Goal: Information Seeking & Learning: Learn about a topic

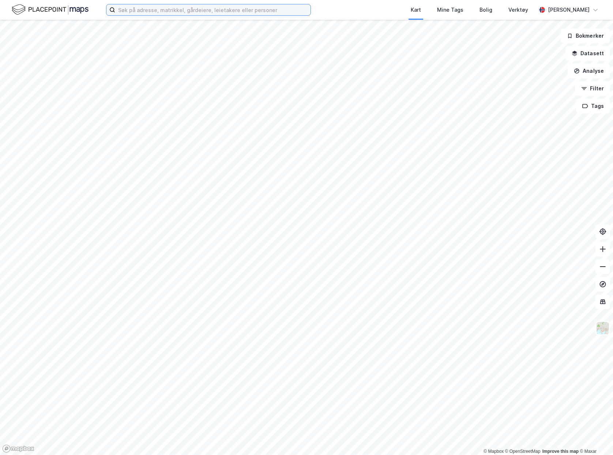
click at [147, 14] on input at bounding box center [212, 9] width 195 height 11
click at [161, 10] on input at bounding box center [212, 9] width 195 height 11
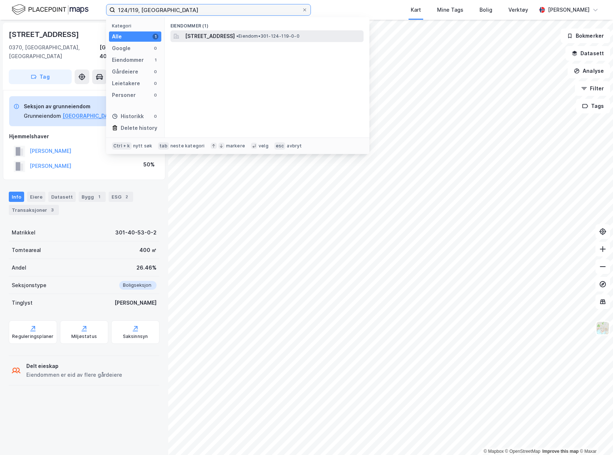
type input "124/119, [GEOGRAPHIC_DATA]"
click at [235, 36] on span "[STREET_ADDRESS]" at bounding box center [210, 36] width 50 height 9
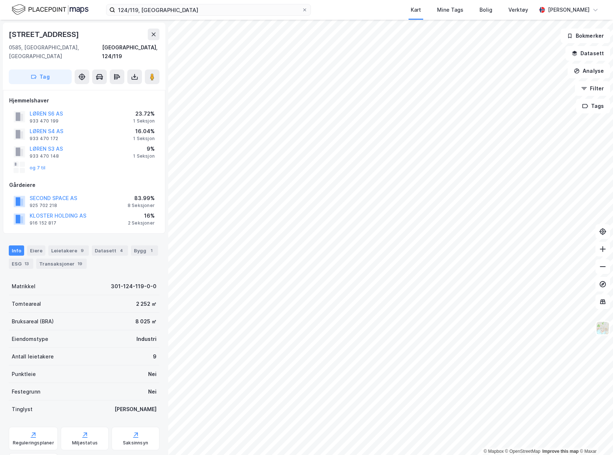
click at [101, 221] on div "Hjemmelshaver LØREN S6 AS 933 470 199 23.72% 1 Seksjon LØREN S4 AS 933 470 172 …" at bounding box center [84, 162] width 162 height 144
click at [63, 258] on div "Transaksjoner 19" at bounding box center [61, 263] width 50 height 10
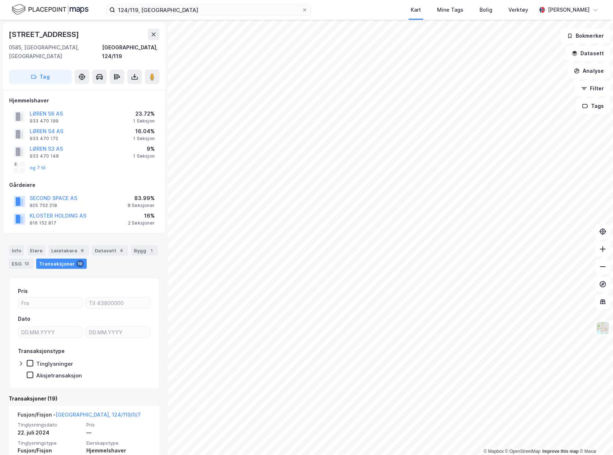
click at [136, 371] on div "Aksjetransaksjon" at bounding box center [89, 374] width 124 height 7
click at [0, 0] on button "og 7 til" at bounding box center [0, 0] width 0 height 0
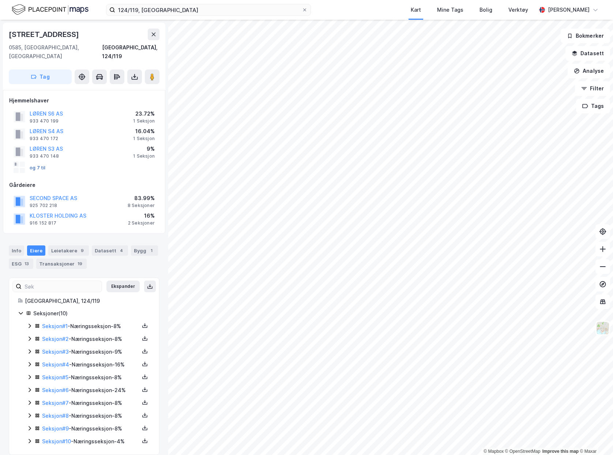
scroll to position [0, 0]
click at [27, 361] on icon at bounding box center [30, 364] width 6 height 6
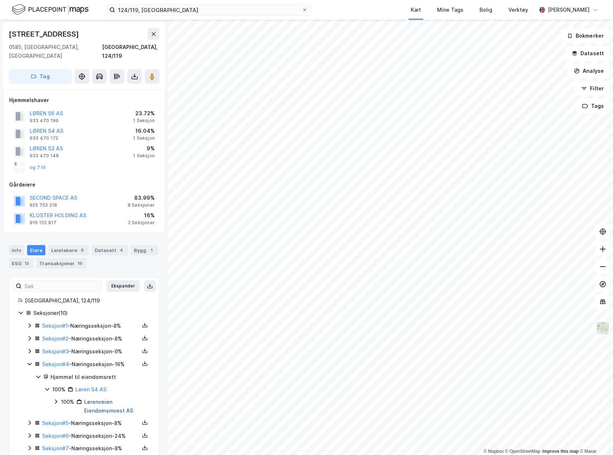
click at [99, 399] on link "Lørenveien Eiendomsinvest AS" at bounding box center [108, 405] width 49 height 15
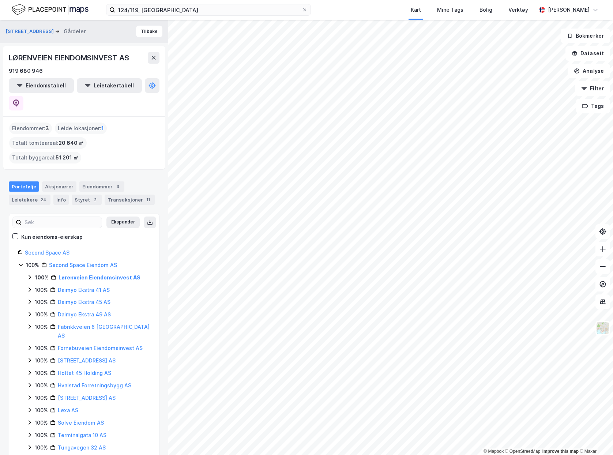
click at [29, 274] on icon at bounding box center [30, 277] width 6 height 6
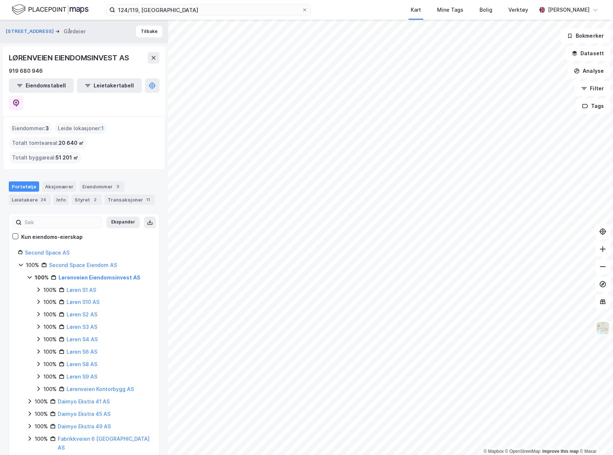
click at [29, 274] on icon at bounding box center [30, 277] width 6 height 6
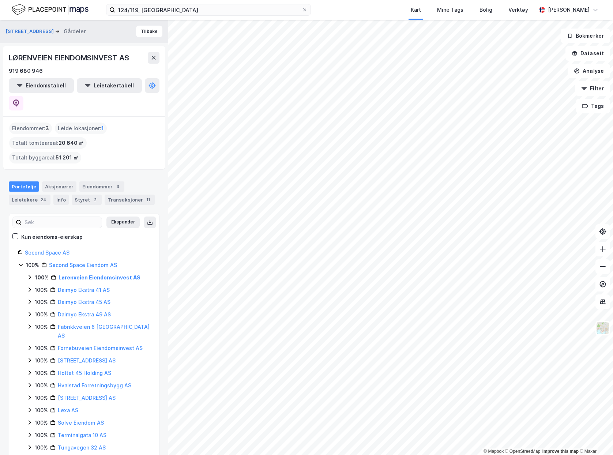
click at [29, 274] on icon at bounding box center [30, 277] width 6 height 6
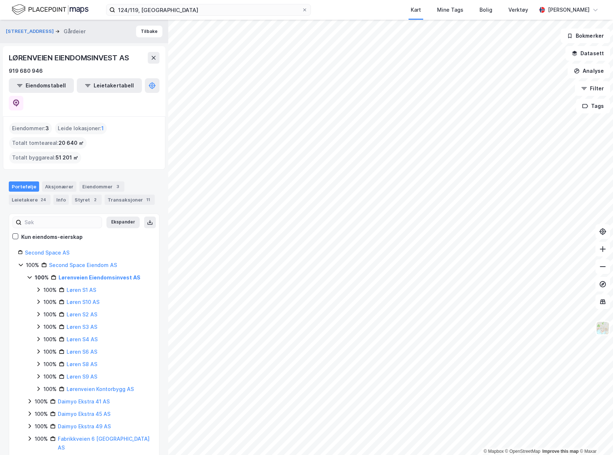
click at [29, 274] on icon at bounding box center [30, 277] width 6 height 6
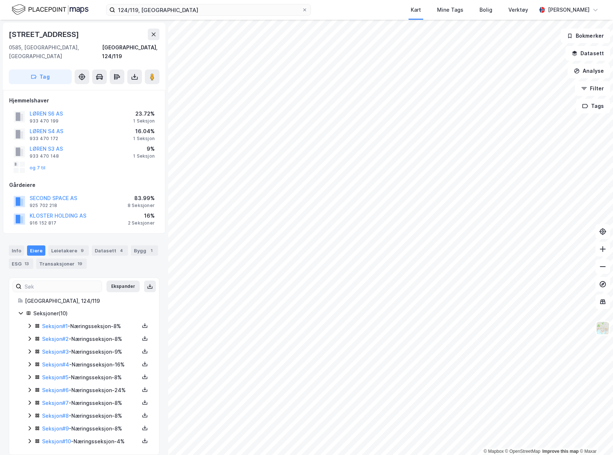
scroll to position [0, 0]
click at [30, 361] on icon at bounding box center [30, 363] width 2 height 4
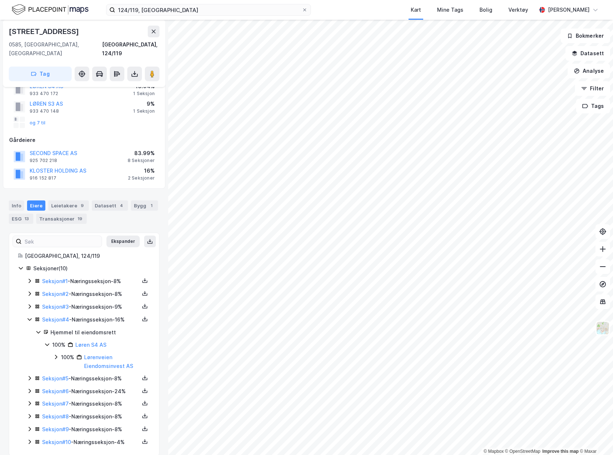
scroll to position [46, 0]
click at [55, 353] on icon at bounding box center [56, 356] width 6 height 6
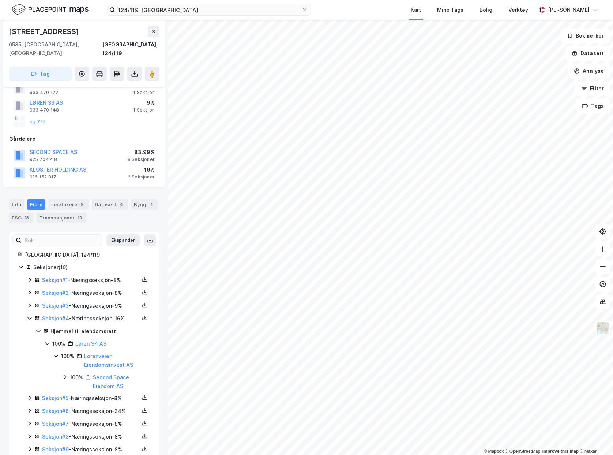
click at [48, 340] on icon at bounding box center [47, 343] width 6 height 6
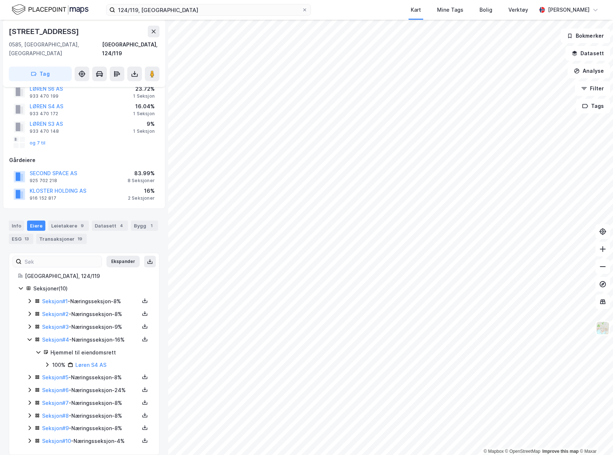
click at [48, 362] on icon at bounding box center [47, 364] width 2 height 4
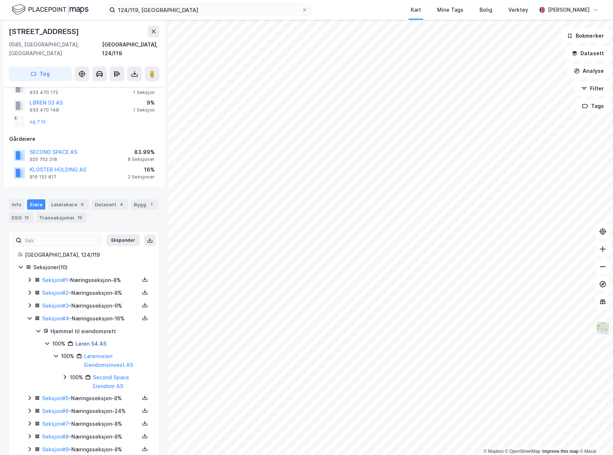
click at [95, 340] on link "Løren S4 AS" at bounding box center [90, 343] width 31 height 6
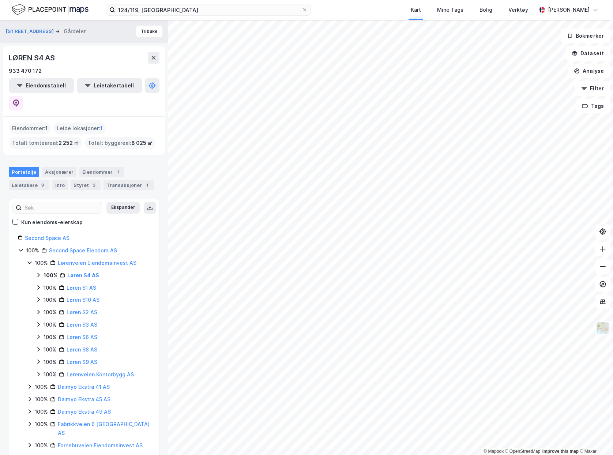
click at [37, 272] on icon at bounding box center [38, 275] width 6 height 6
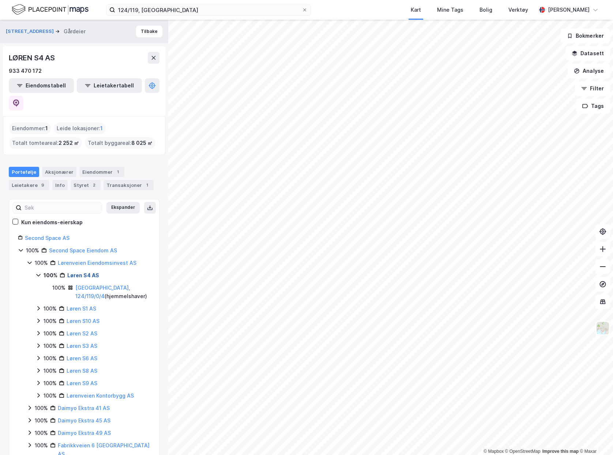
click at [76, 272] on link "Løren S4 AS" at bounding box center [83, 275] width 32 height 6
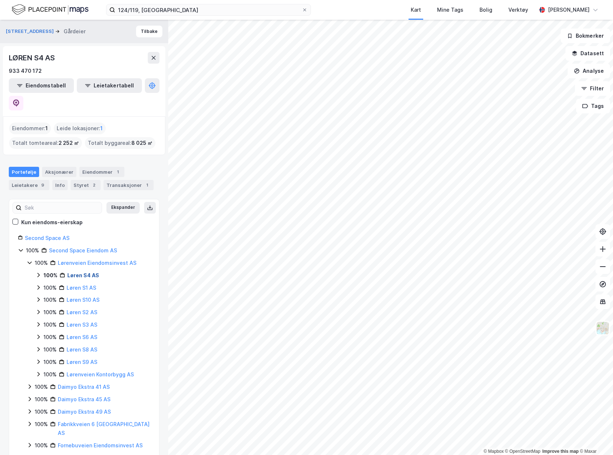
click at [76, 272] on link "Løren S4 AS" at bounding box center [83, 275] width 32 height 6
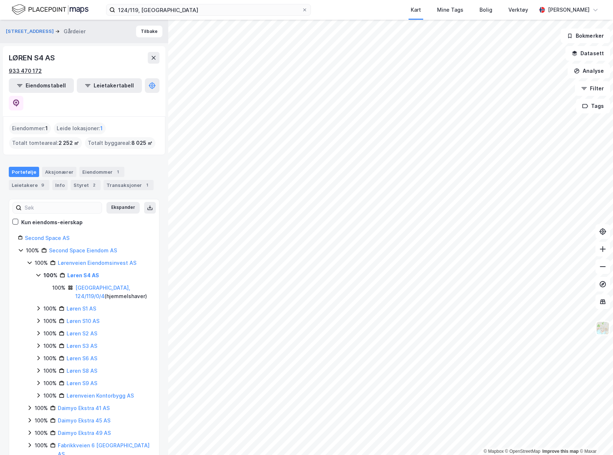
click at [38, 69] on div "933 470 172" at bounding box center [25, 71] width 33 height 9
click at [28, 273] on div "100% Lørenveien Eiendomsinvest AS 100% Løren S4 AS 100% [GEOGRAPHIC_DATA], 124/…" at bounding box center [89, 328] width 124 height 141
click at [23, 280] on div "100% Second Space Eiendom AS 100% Lørenveien Eiendomsinvest AS 100% Løren S4 AS…" at bounding box center [84, 408] width 132 height 324
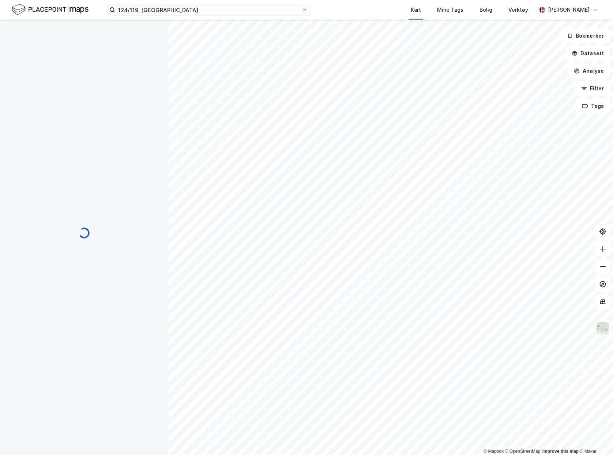
scroll to position [0, 0]
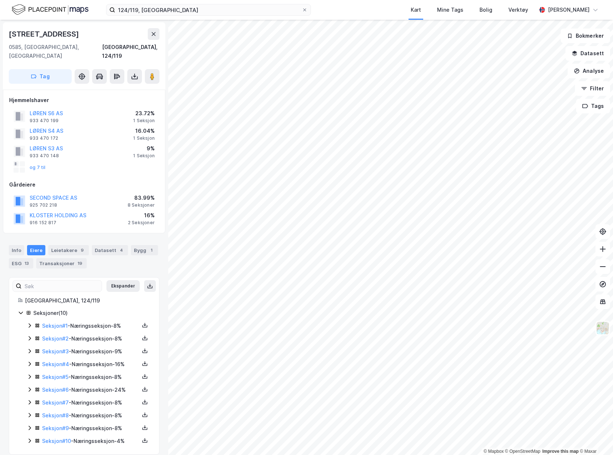
click at [27, 374] on icon at bounding box center [30, 377] width 6 height 6
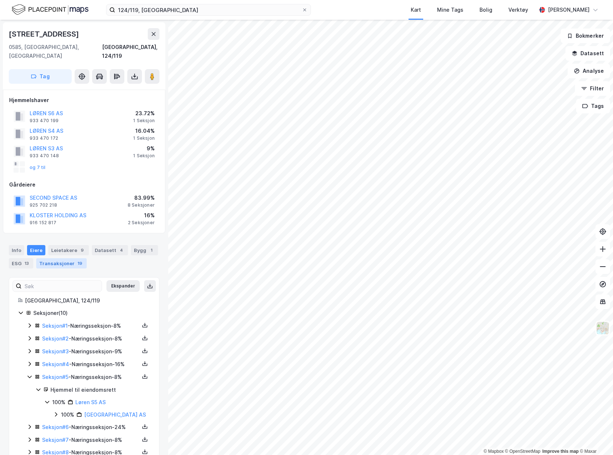
click at [55, 259] on div "Transaksjoner 19" at bounding box center [61, 263] width 50 height 10
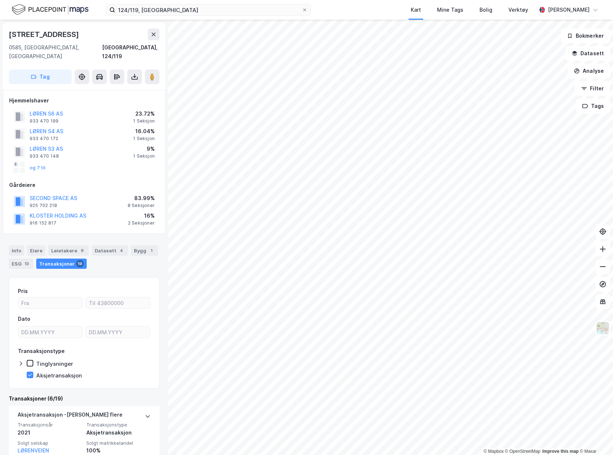
click at [59, 258] on div "Transaksjoner 19" at bounding box center [61, 263] width 50 height 10
click at [0, 0] on button "og 7 til" at bounding box center [0, 0] width 0 height 0
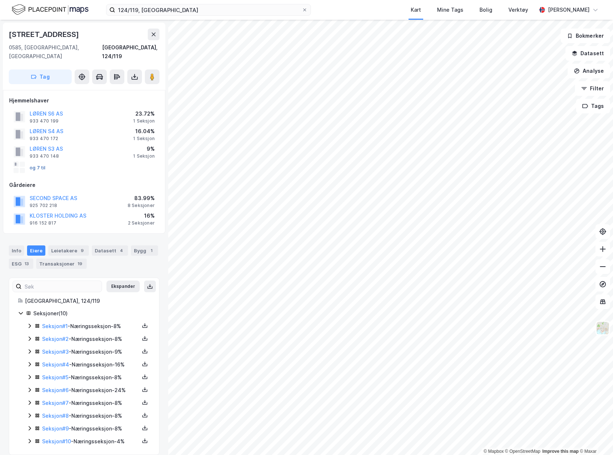
scroll to position [0, 0]
click at [29, 374] on icon at bounding box center [30, 377] width 6 height 6
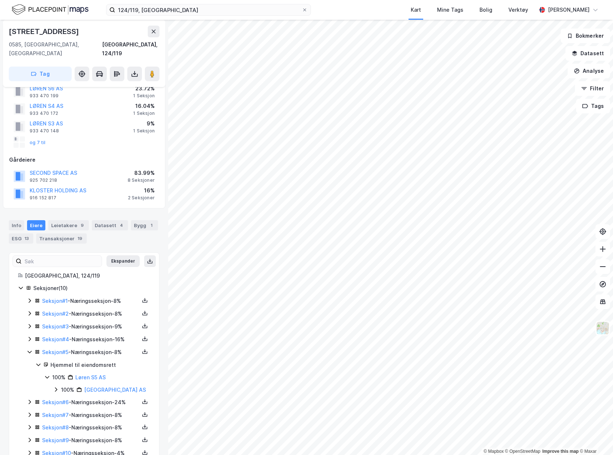
scroll to position [37, 0]
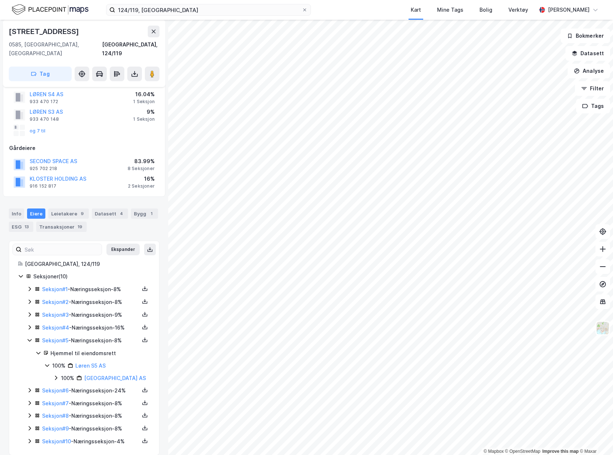
click at [56, 375] on icon at bounding box center [56, 378] width 6 height 6
click at [62, 387] on icon at bounding box center [65, 390] width 6 height 6
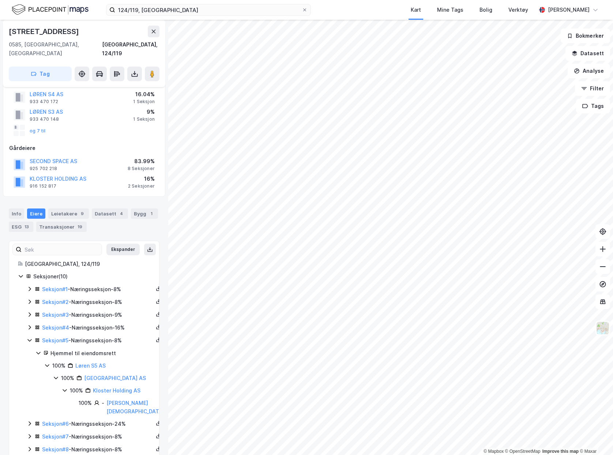
click at [44, 126] on div "og 7 til" at bounding box center [30, 131] width 32 height 12
click at [0, 0] on button "og 7 til" at bounding box center [0, 0] width 0 height 0
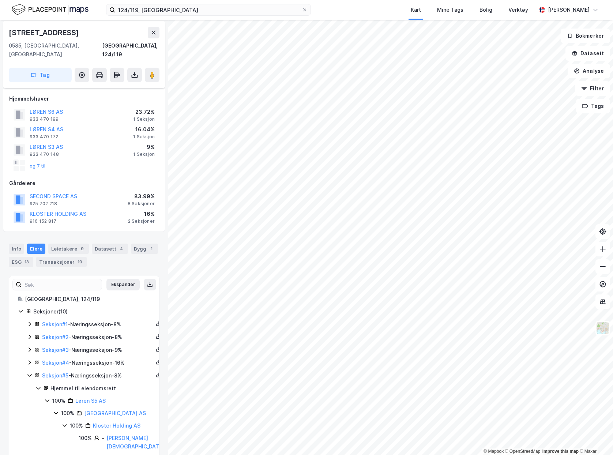
scroll to position [0, 0]
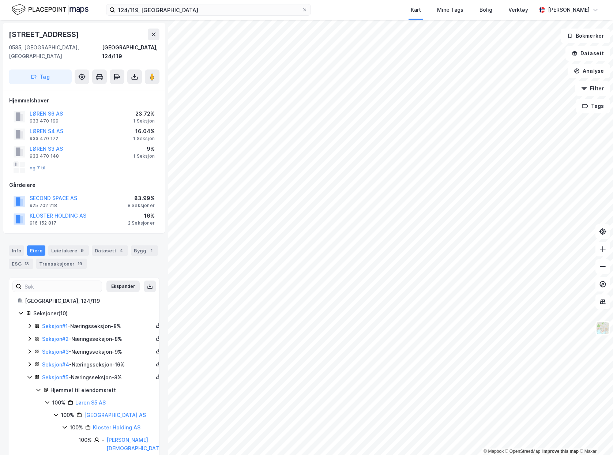
click at [0, 0] on button "og 7 til" at bounding box center [0, 0] width 0 height 0
click at [45, 160] on div "og 7 til" at bounding box center [84, 167] width 150 height 15
click at [0, 0] on button "og 7 til" at bounding box center [0, 0] width 0 height 0
click at [37, 245] on div "Eiere" at bounding box center [36, 250] width 18 height 10
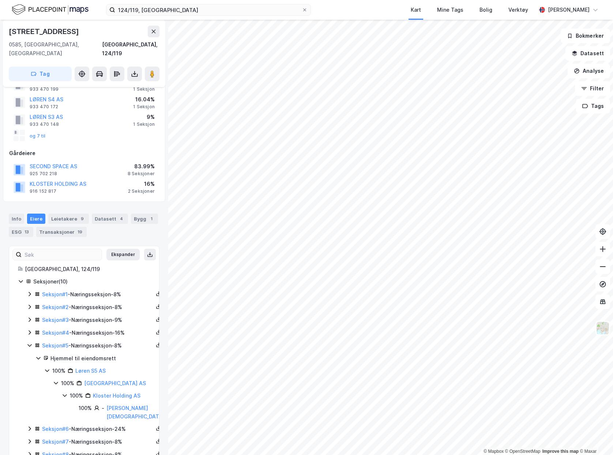
scroll to position [71, 0]
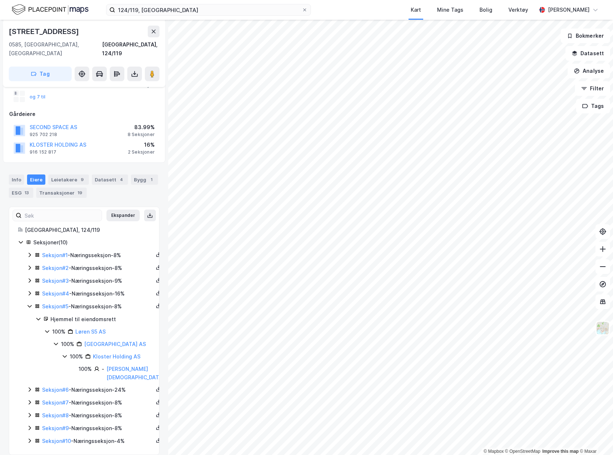
click at [45, 328] on icon at bounding box center [47, 331] width 6 height 6
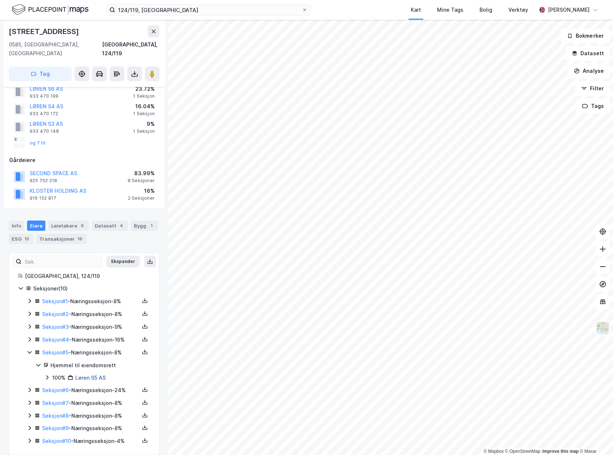
click at [77, 374] on link "Løren S5 AS" at bounding box center [90, 377] width 30 height 6
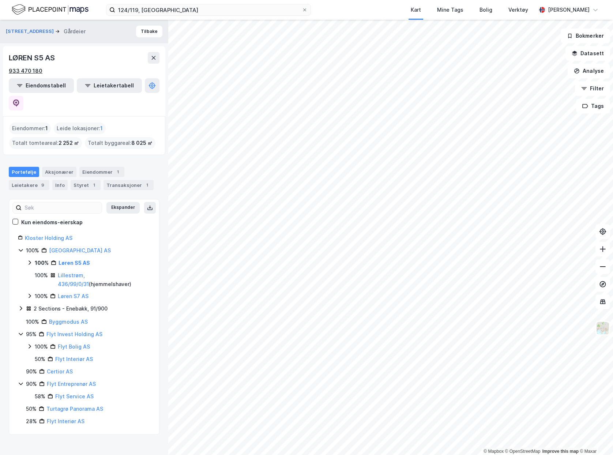
click at [26, 71] on div "933 470 180" at bounding box center [26, 71] width 34 height 9
click at [16, 259] on div "Kloster Holding AS 100% Kloster Eiendom AS 100% Løren S5 AS 100% Lillestrøm, 43…" at bounding box center [84, 330] width 150 height 192
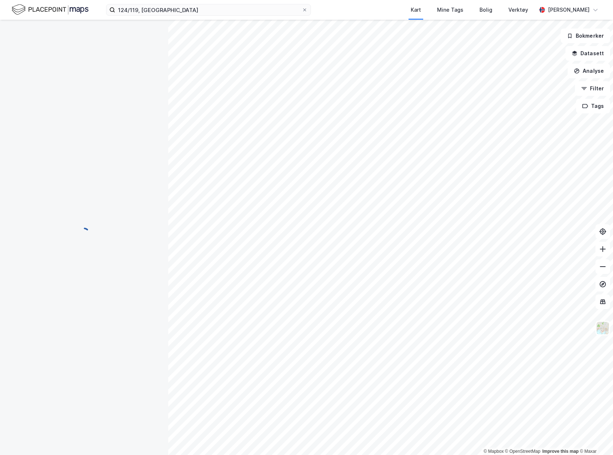
scroll to position [0, 0]
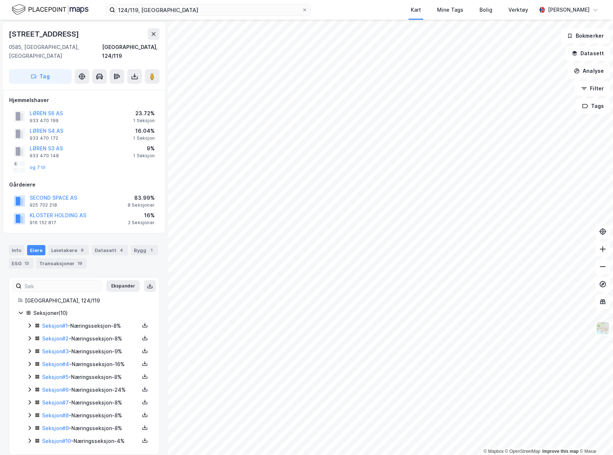
click at [31, 386] on icon at bounding box center [30, 389] width 6 height 6
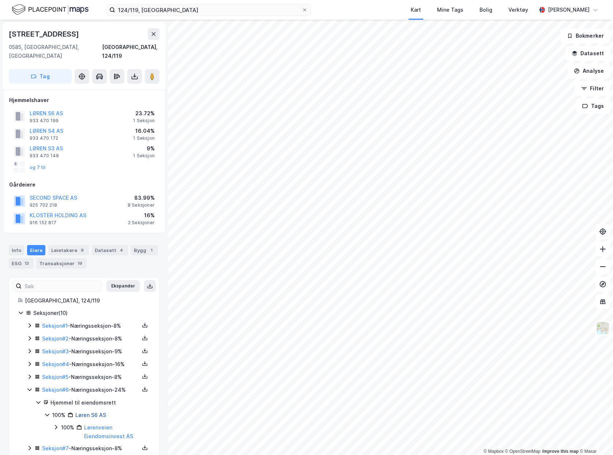
click at [91, 412] on link "Løren S6 AS" at bounding box center [90, 415] width 31 height 6
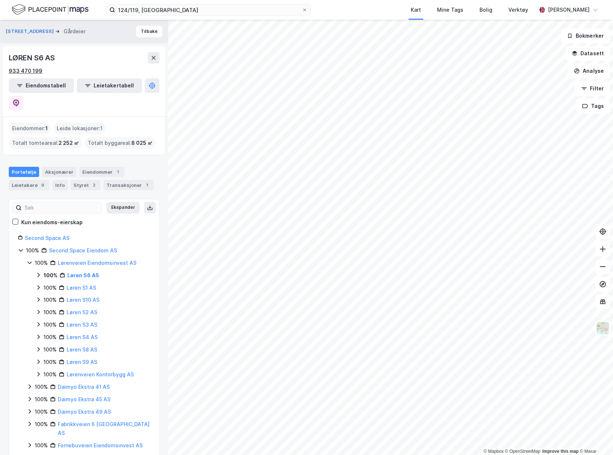
click at [34, 72] on div "933 470 199" at bounding box center [26, 71] width 34 height 9
